Goal: Transaction & Acquisition: Obtain resource

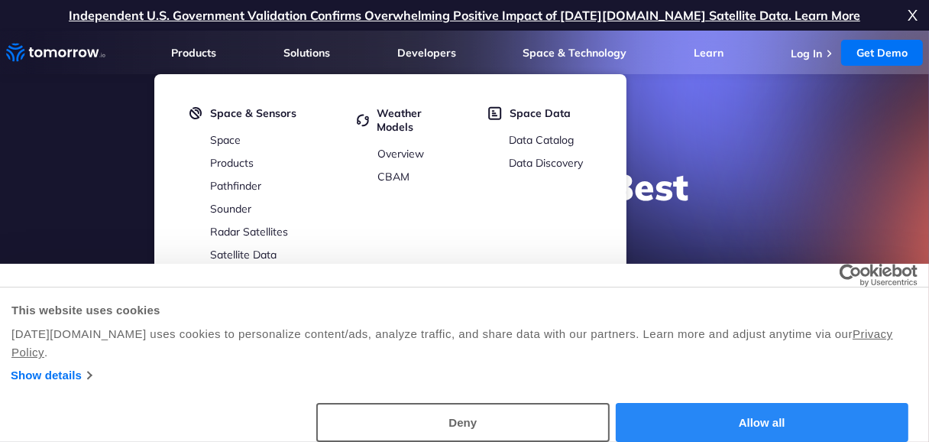
click at [683, 433] on button "Allow all" at bounding box center [762, 422] width 293 height 39
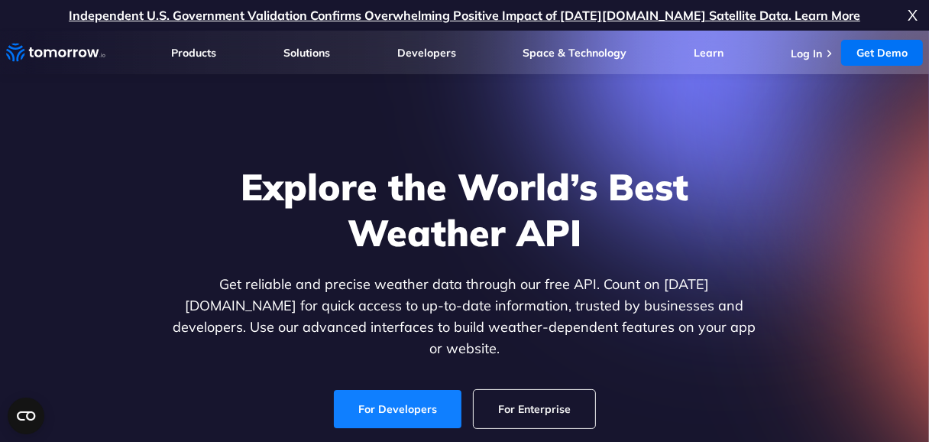
click at [435, 391] on link "For Developers" at bounding box center [398, 409] width 128 height 38
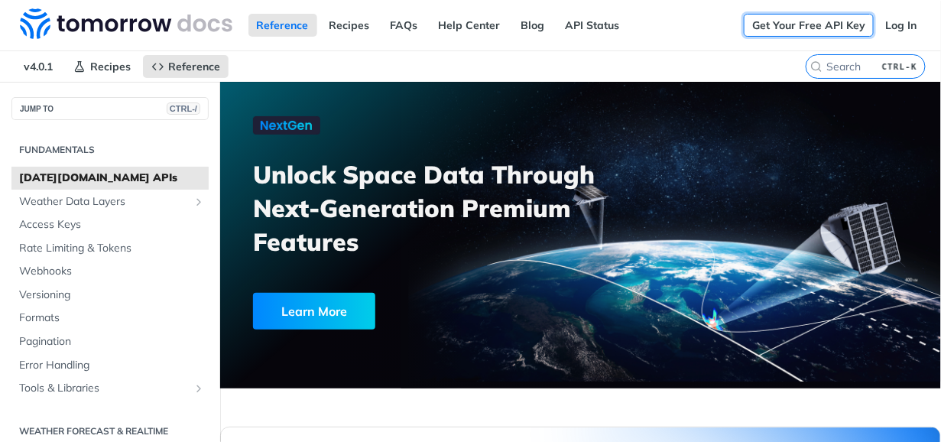
click at [763, 29] on link "Get Your Free API Key" at bounding box center [809, 25] width 130 height 23
